Goal: Task Accomplishment & Management: Use online tool/utility

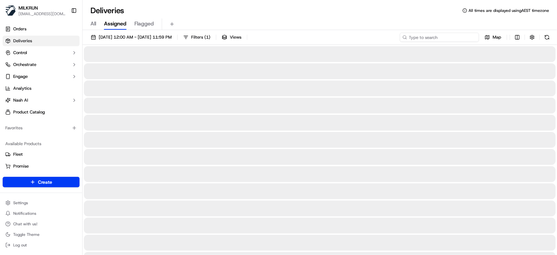
click at [435, 38] on input at bounding box center [439, 37] width 79 height 9
paste input "0b2a9a47-5a30-4d24-8f54-8822008e644d"
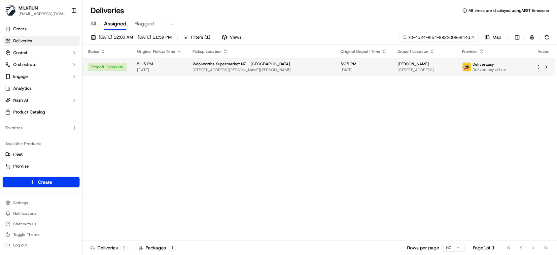
type input "0b2a9a47-5a30-4d24-8f54-8822008e644d"
click at [187, 65] on td "Woolworths Supermarket [GEOGRAPHIC_DATA] - [GEOGRAPHIC_DATA] [STREET_ADDRESS][P…" at bounding box center [261, 67] width 148 height 18
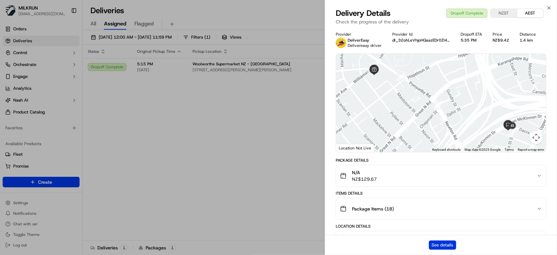
click at [445, 248] on button "See details" at bounding box center [442, 245] width 27 height 9
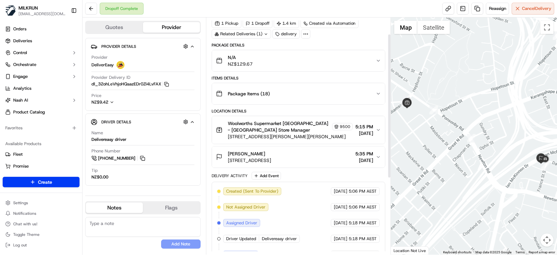
scroll to position [151, 0]
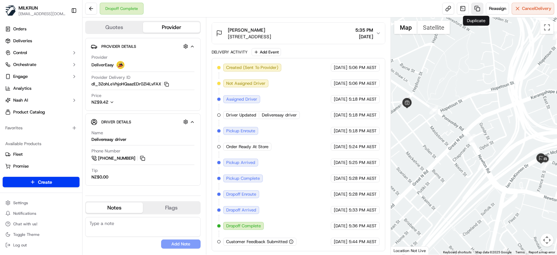
click at [479, 8] on link at bounding box center [478, 9] width 12 height 12
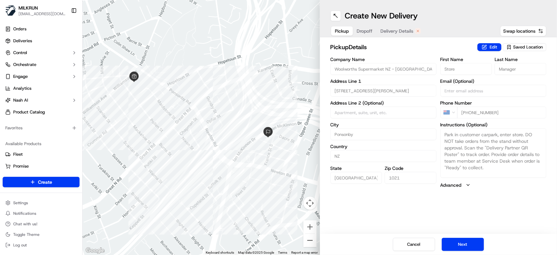
click at [396, 27] on button "Delivery Details" at bounding box center [401, 30] width 48 height 9
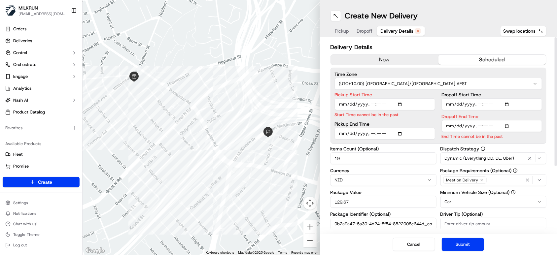
click at [400, 59] on button "now" at bounding box center [385, 60] width 108 height 10
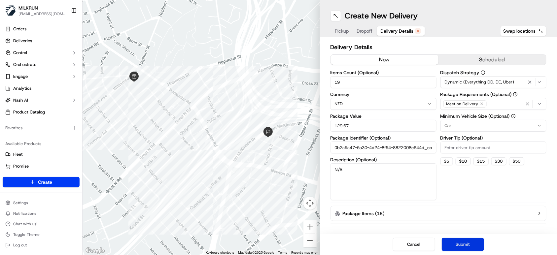
click at [470, 249] on button "Submit" at bounding box center [463, 244] width 42 height 13
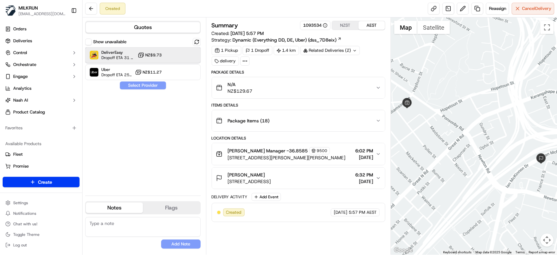
click at [127, 58] on span "Dropoff ETA 31 minutes" at bounding box center [118, 57] width 34 height 5
click at [148, 85] on button "Assign Provider" at bounding box center [143, 86] width 47 height 8
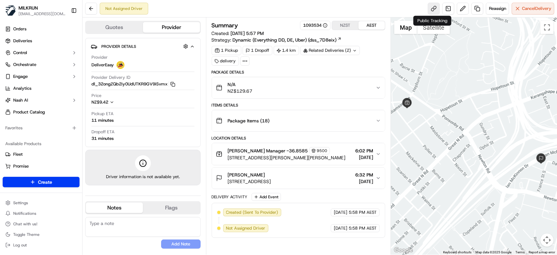
click at [429, 8] on link at bounding box center [434, 9] width 12 height 12
